Goal: Obtain resource: Obtain resource

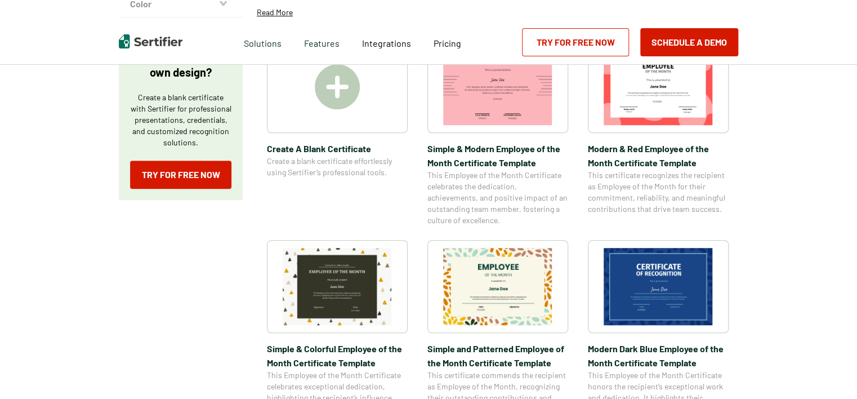
scroll to position [225, 0]
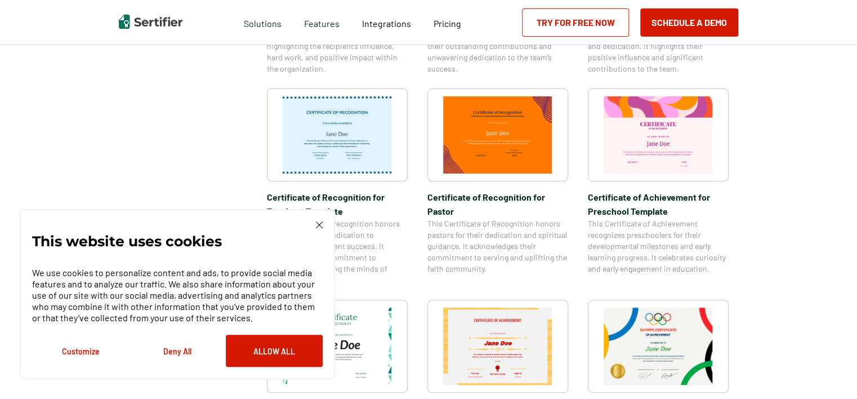
scroll to position [563, 0]
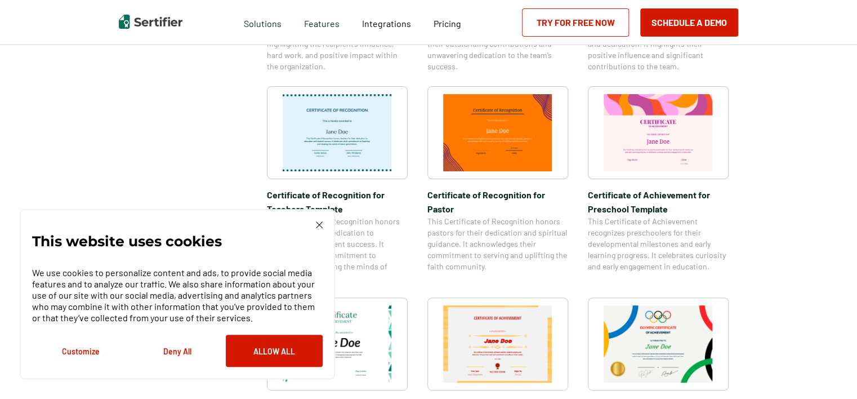
click at [318, 223] on img at bounding box center [319, 224] width 7 height 7
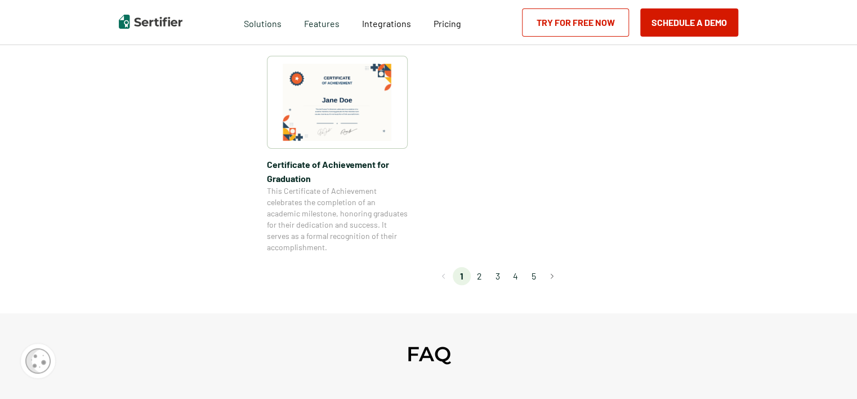
scroll to position [1013, 0]
click at [483, 279] on li "2" at bounding box center [480, 278] width 18 height 18
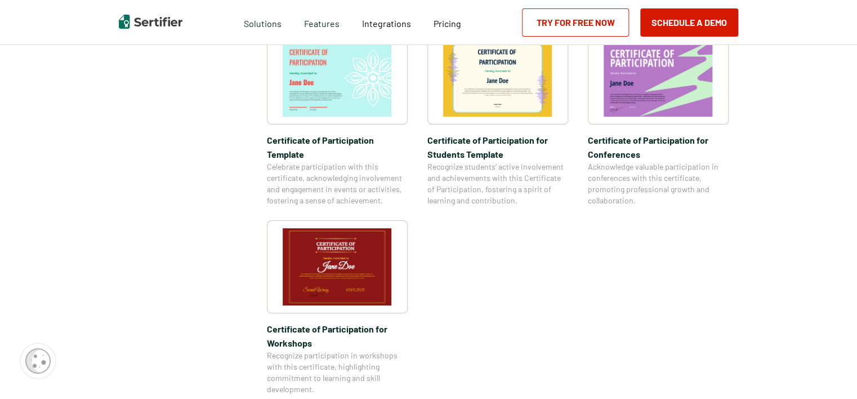
scroll to position [901, 0]
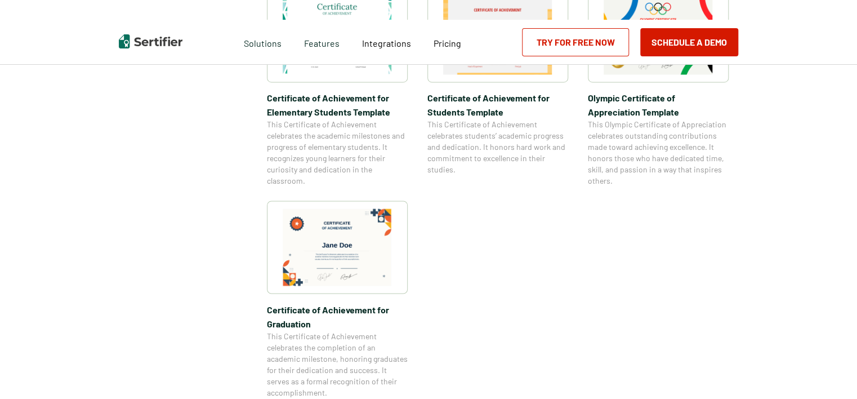
scroll to position [901, 0]
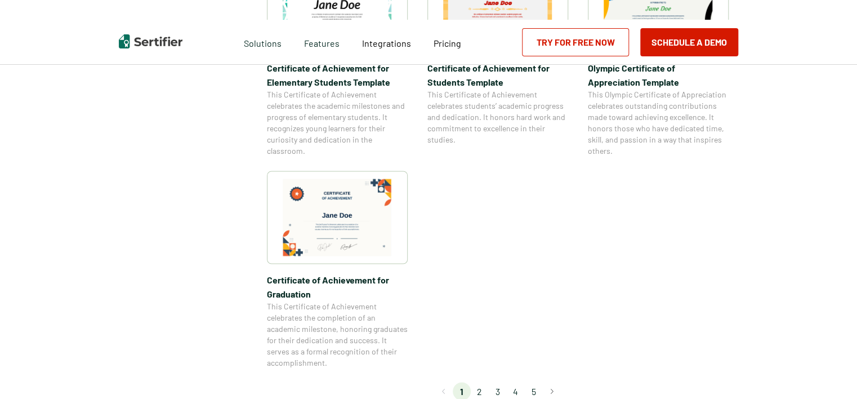
click at [365, 213] on img at bounding box center [337, 216] width 109 height 77
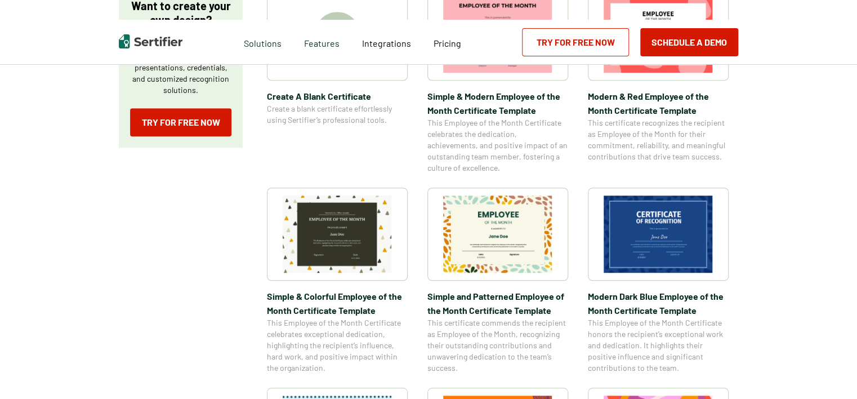
scroll to position [281, 0]
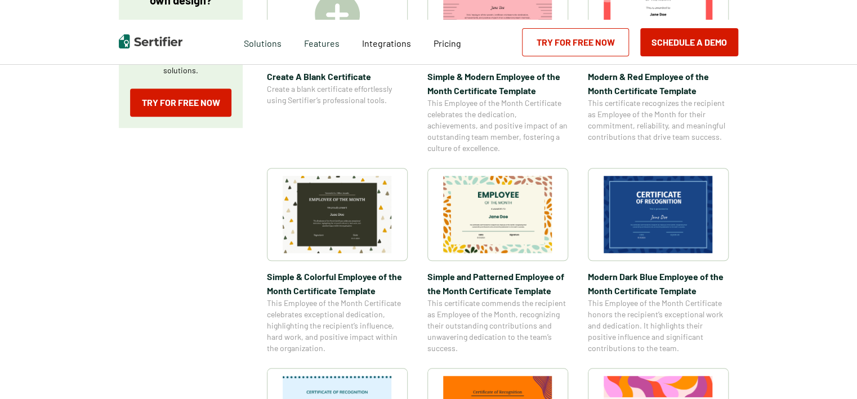
click at [657, 203] on img at bounding box center [657, 214] width 109 height 77
